Goal: Task Accomplishment & Management: Use online tool/utility

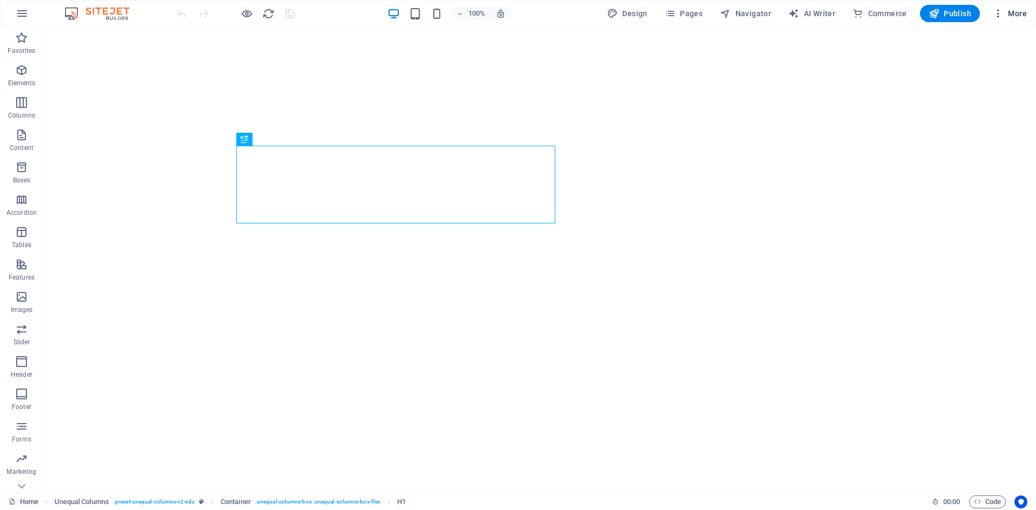
click at [999, 15] on icon "button" at bounding box center [997, 13] width 11 height 11
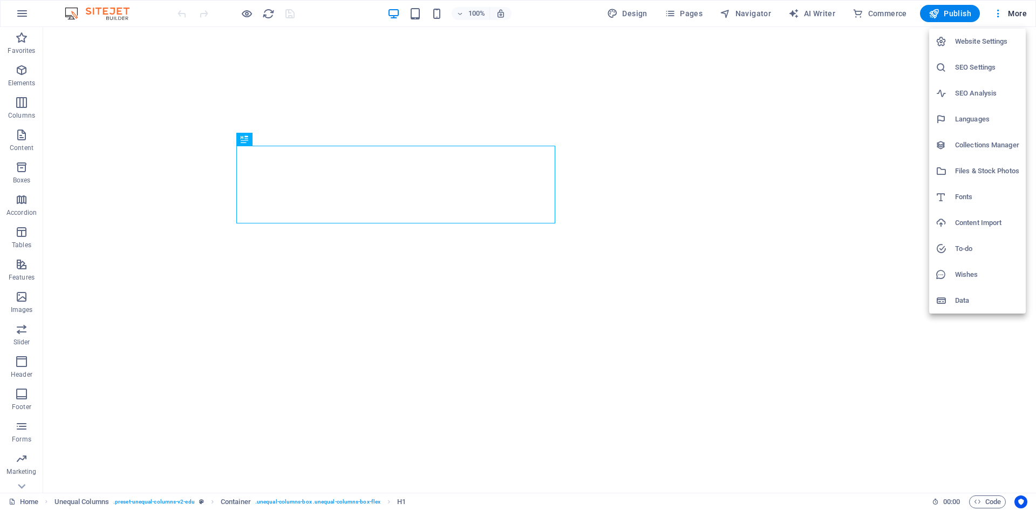
click at [983, 145] on h6 "Collections Manager" at bounding box center [987, 145] width 64 height 13
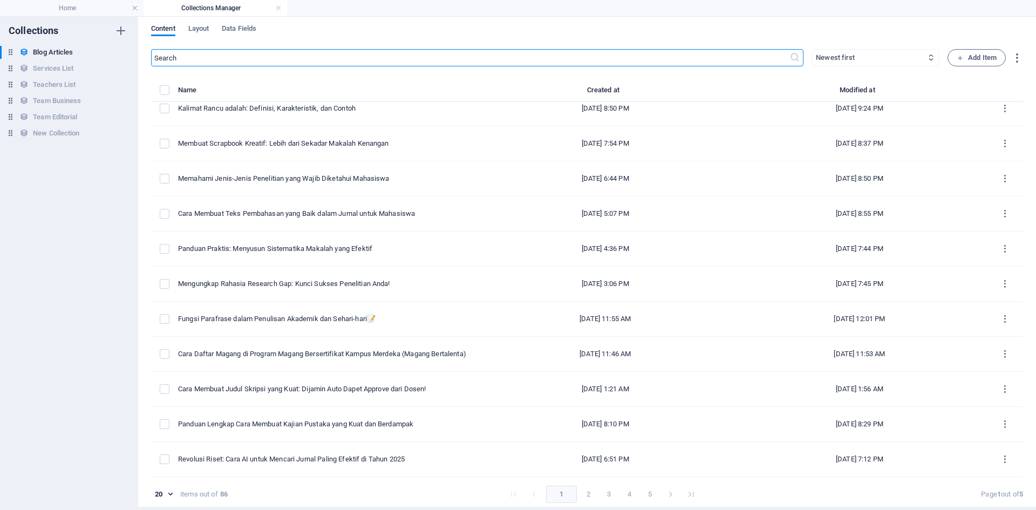
scroll to position [5, 0]
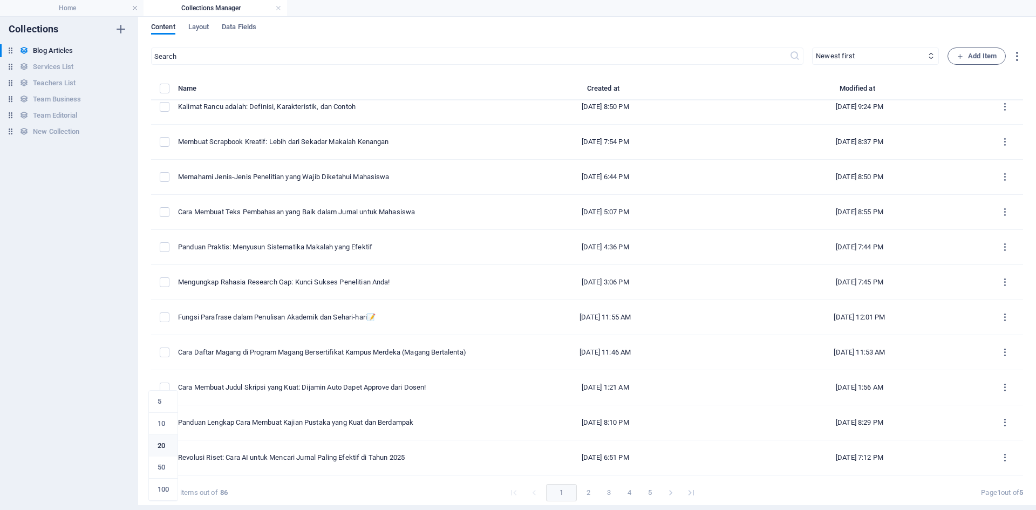
click at [174, 494] on body "[DOMAIN_NAME] Home Collections Manager Favorites Elements Columns Content Boxes…" at bounding box center [518, 255] width 1036 height 510
click at [165, 460] on li "50" at bounding box center [163, 467] width 29 height 22
type input "50"
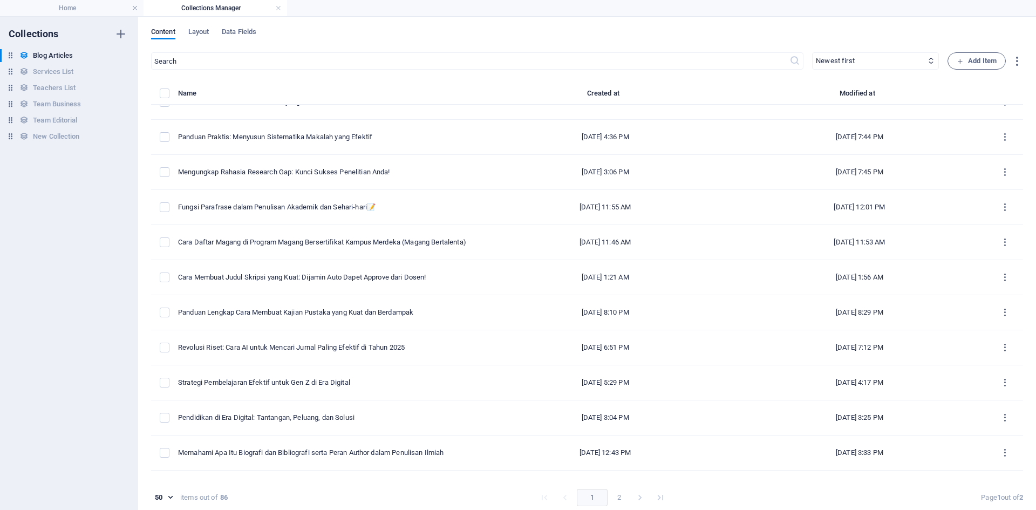
scroll to position [485, 0]
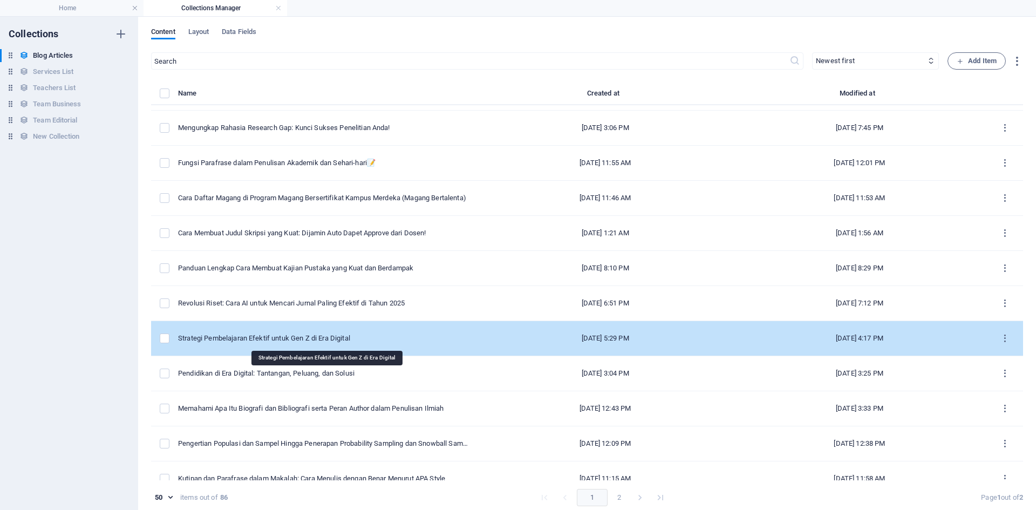
click at [305, 340] on div "Strategi Pembelajaran Efektif untuk Gen Z di Era Digital" at bounding box center [323, 338] width 291 height 10
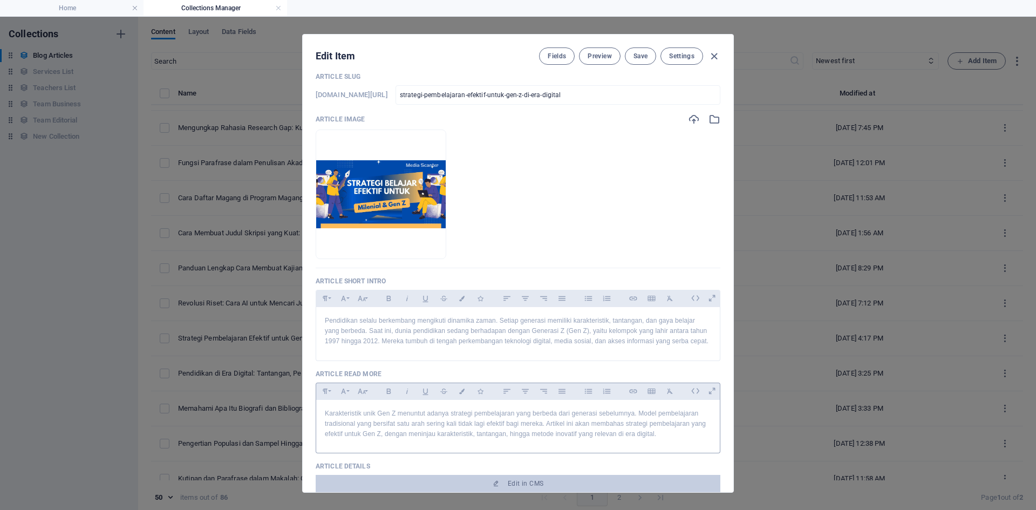
scroll to position [216, 0]
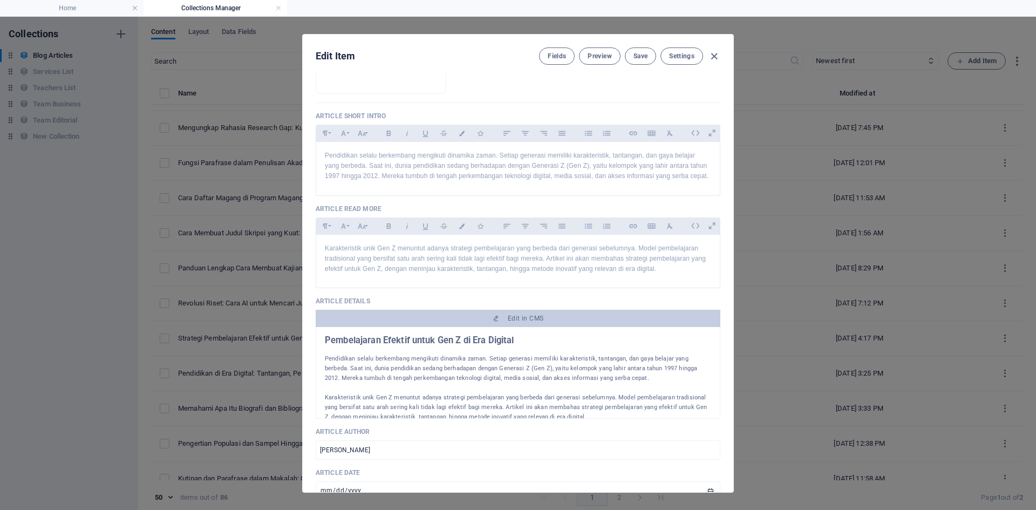
click at [723, 293] on div "Article Title Strategi Pembelajaran Efektif untuk Gen Z di Era Digital ​ Articl…" at bounding box center [518, 282] width 430 height 419
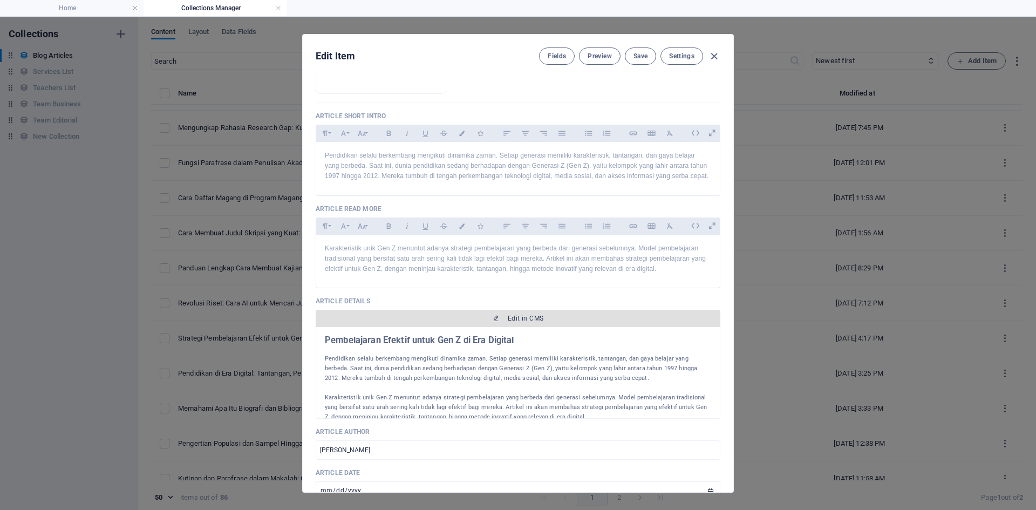
click at [525, 318] on span "Edit in CMS" at bounding box center [526, 318] width 36 height 9
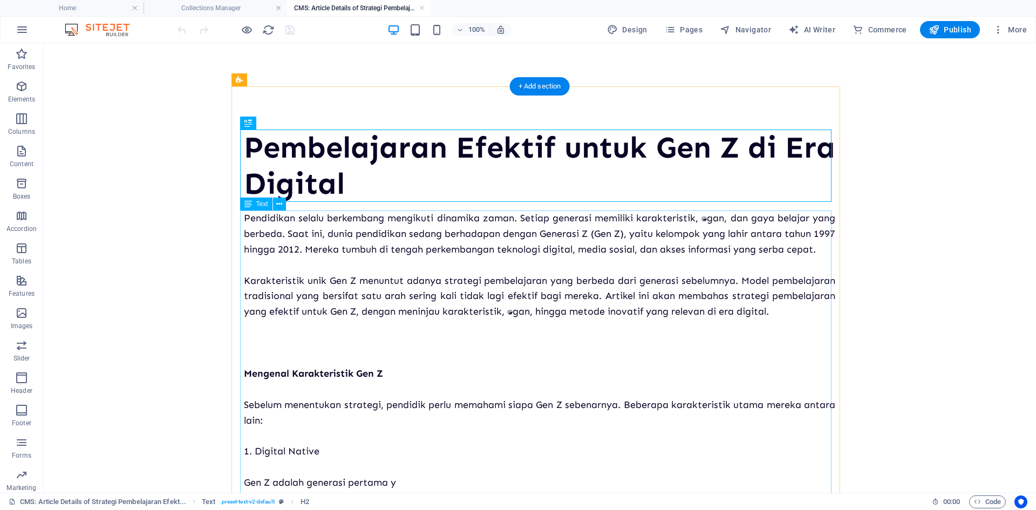
scroll to position [0, 0]
click at [959, 30] on span "Publish" at bounding box center [949, 29] width 43 height 11
